Goal: Check status: Check status

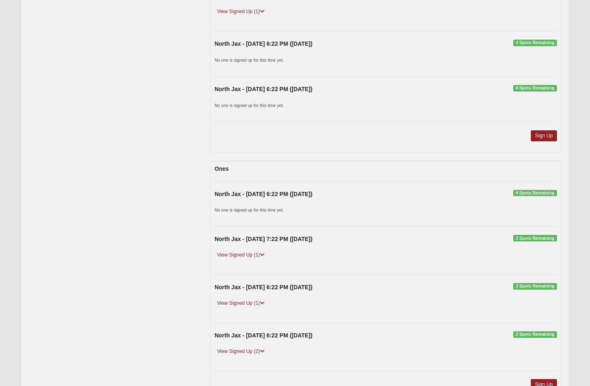
scroll to position [263, 0]
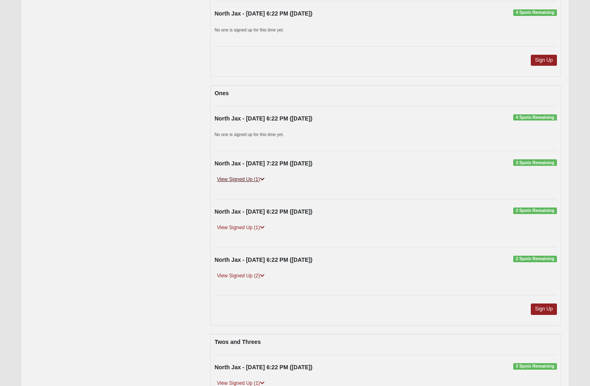
click at [264, 177] on icon at bounding box center [262, 179] width 4 height 5
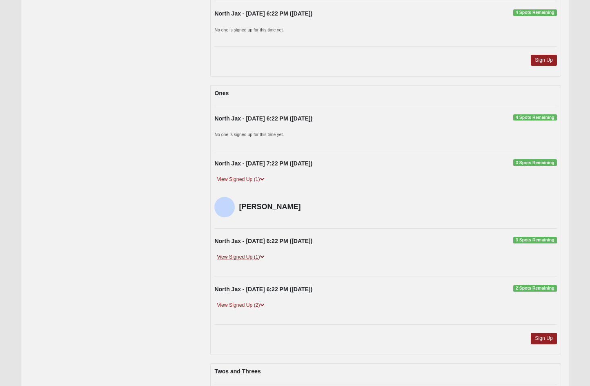
click at [261, 254] on link "View Signed Up (1)" at bounding box center [240, 257] width 52 height 9
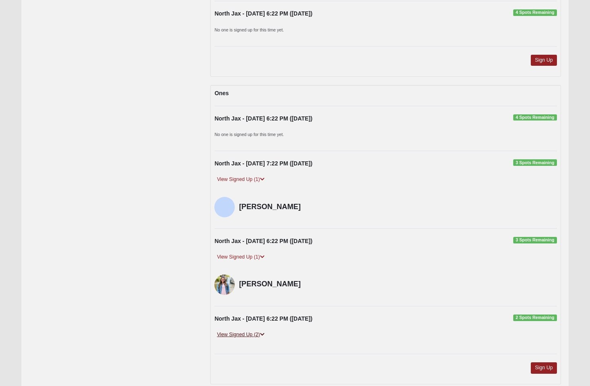
click at [260, 330] on link "View Signed Up (2)" at bounding box center [240, 334] width 52 height 9
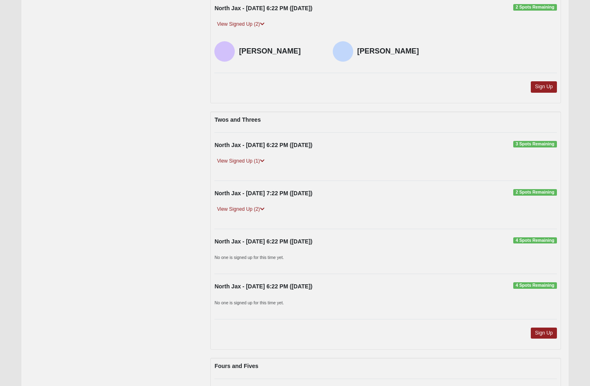
scroll to position [573, 0]
click at [260, 162] on div "View Signed Up (1)" at bounding box center [385, 165] width 355 height 16
click at [262, 159] on icon at bounding box center [262, 161] width 4 height 5
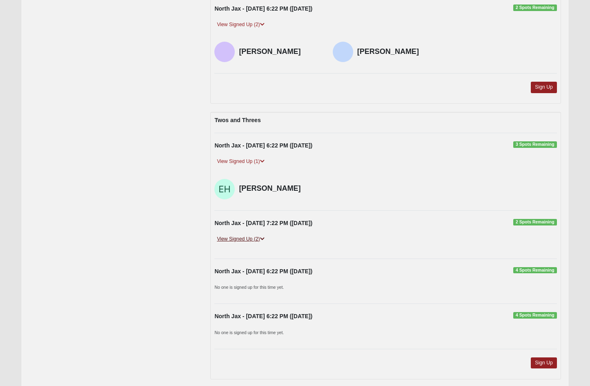
click at [262, 236] on icon at bounding box center [262, 238] width 4 height 5
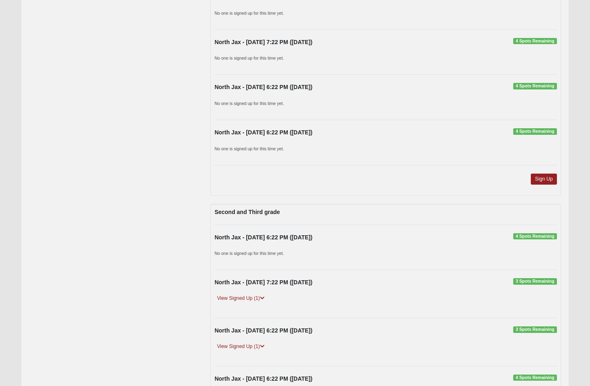
scroll to position [1374, 0]
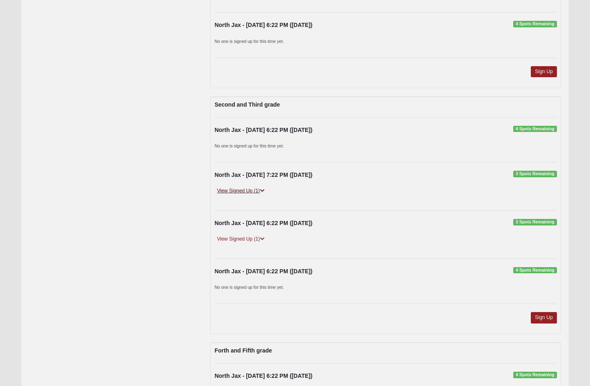
click at [262, 188] on icon at bounding box center [262, 190] width 4 height 5
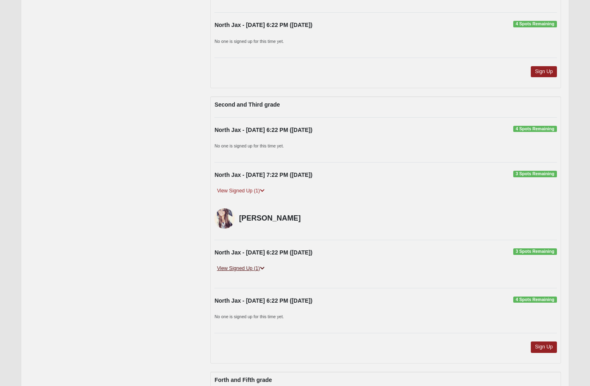
click at [261, 266] on icon at bounding box center [262, 268] width 4 height 5
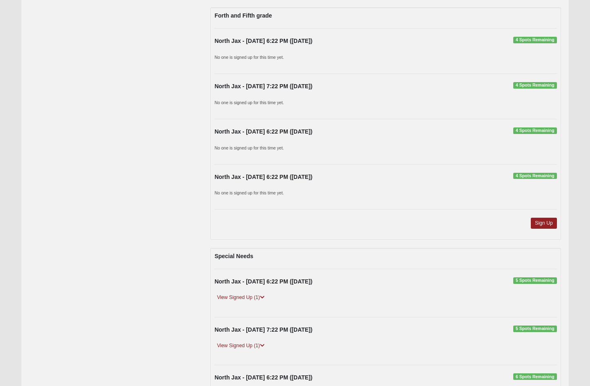
scroll to position [1910, 0]
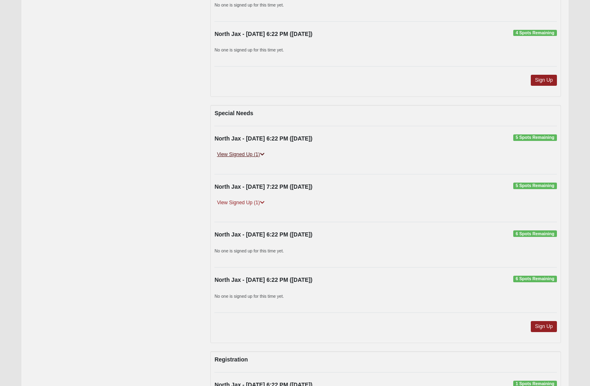
click at [259, 150] on link "View Signed Up (1)" at bounding box center [240, 154] width 52 height 9
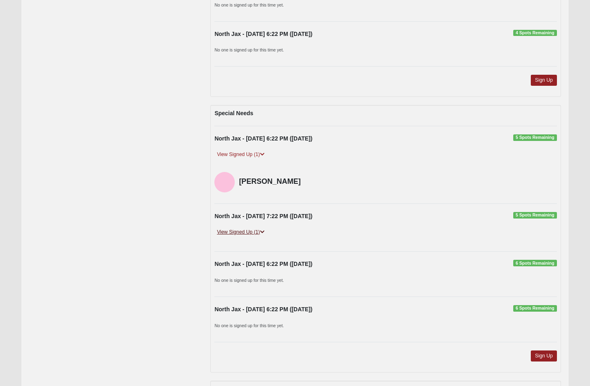
click at [264, 229] on icon at bounding box center [262, 231] width 4 height 5
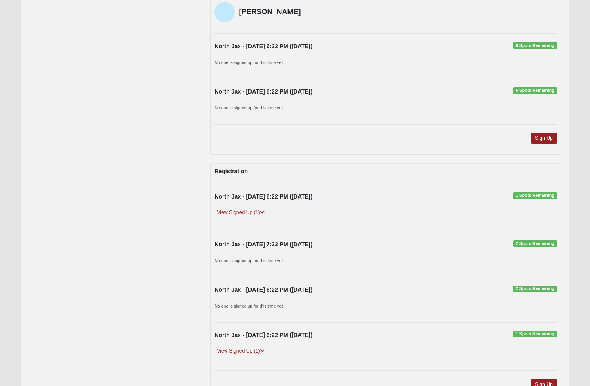
scroll to position [2225, 0]
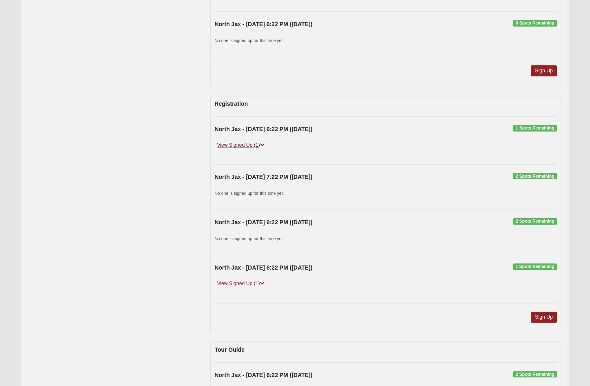
click at [264, 142] on icon at bounding box center [262, 144] width 4 height 5
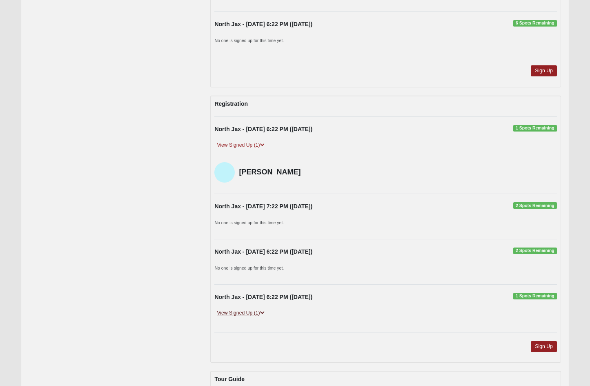
click at [260, 309] on link "View Signed Up (1)" at bounding box center [240, 313] width 52 height 9
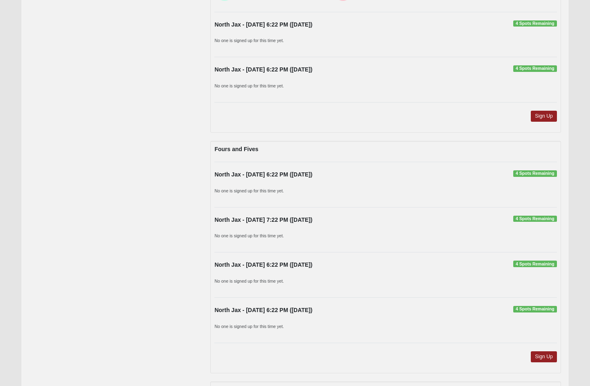
scroll to position [512, 0]
